Goal: Find contact information: Find contact information

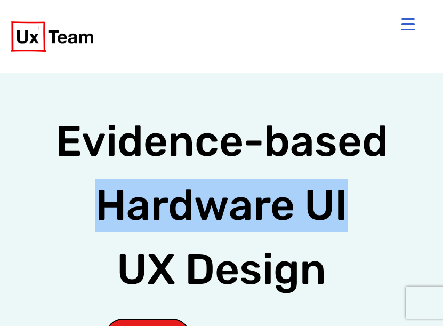
click at [398, 14] on button "Menu Trigger" at bounding box center [408, 24] width 26 height 26
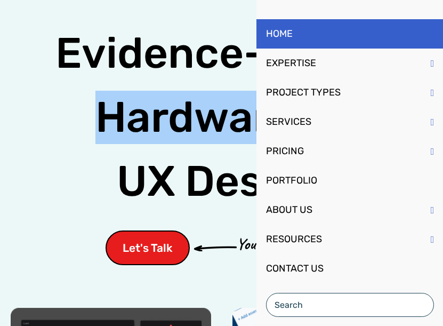
scroll to position [107, 0]
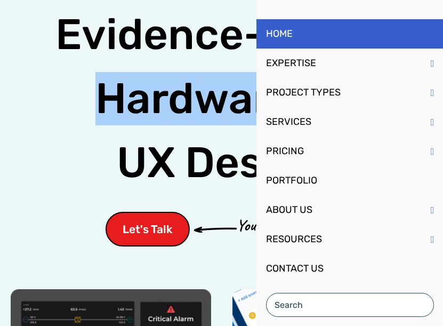
click at [314, 263] on link "CONTACT US" at bounding box center [349, 268] width 187 height 29
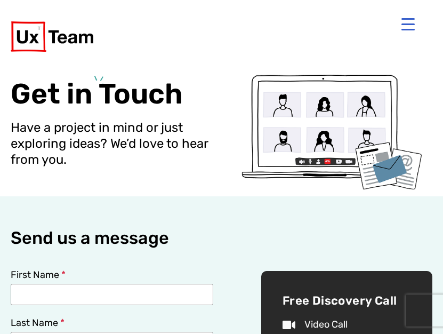
click at [401, 27] on button "Menu Trigger" at bounding box center [408, 24] width 26 height 26
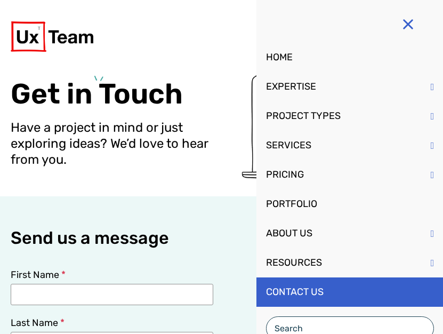
click at [316, 110] on link "PROJECT TYPES" at bounding box center [349, 115] width 187 height 29
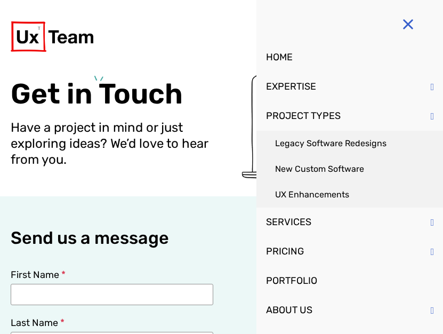
click at [193, 165] on p "Have a project in mind or just exploring ideas? We’d love to hear from you." at bounding box center [116, 143] width 211 height 48
